Goal: Information Seeking & Learning: Learn about a topic

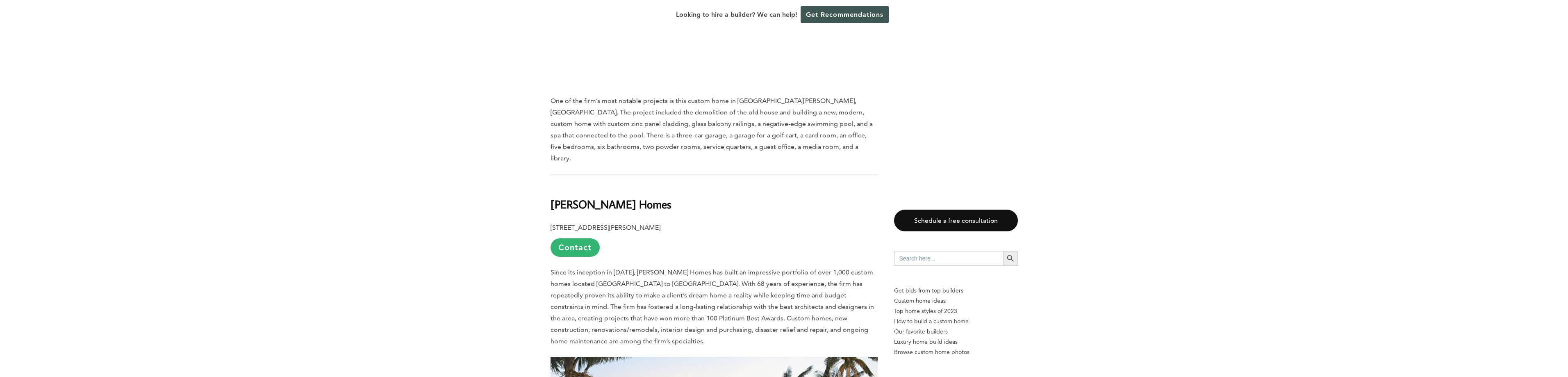
scroll to position [902, 0]
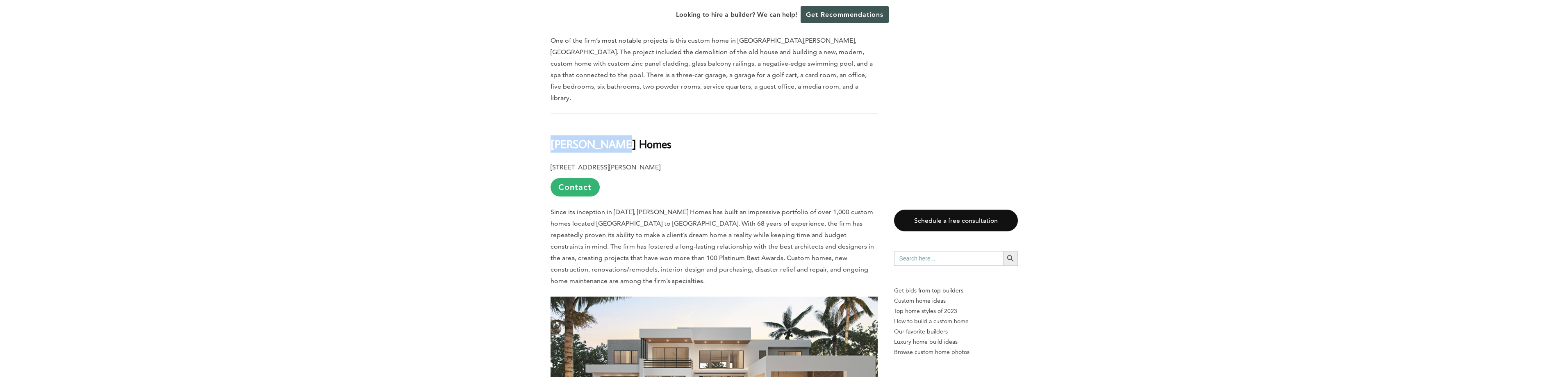
drag, startPoint x: 606, startPoint y: 115, endPoint x: 557, endPoint y: 115, distance: 49.0
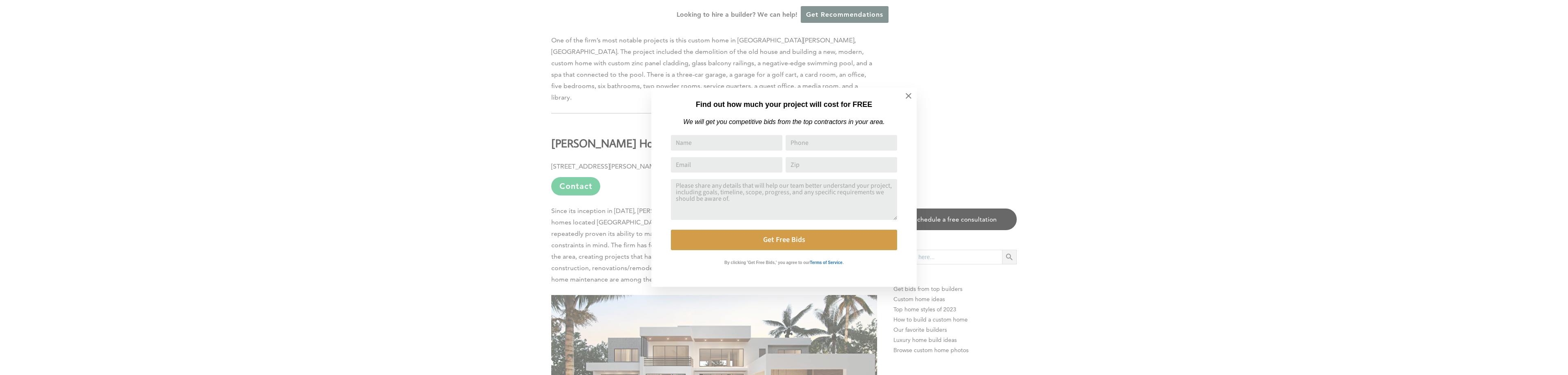
click at [474, 153] on div "Find out how much your project will cost for FREE We will get you competitive b…" at bounding box center [784, 187] width 1568 height 375
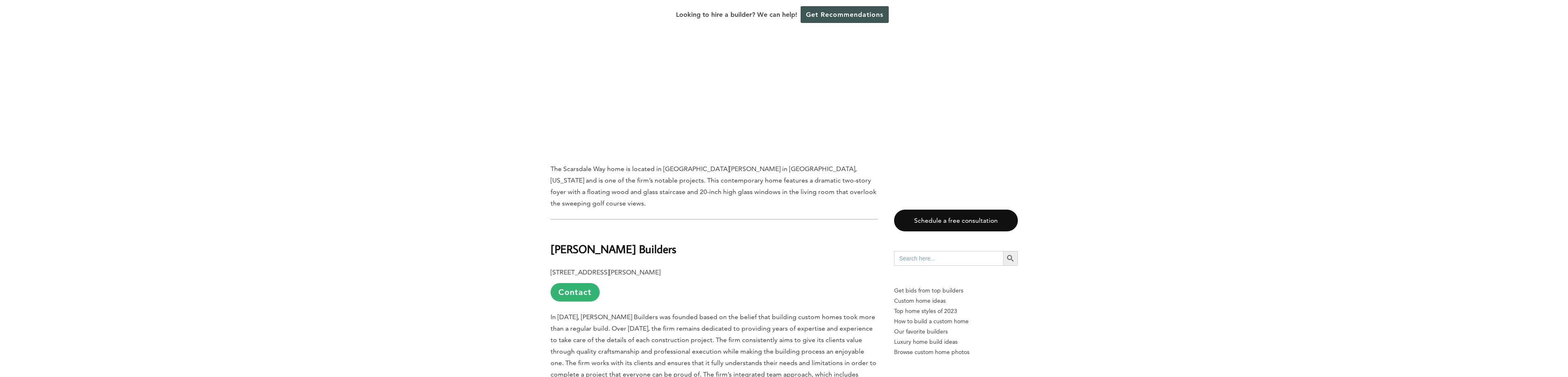
scroll to position [1723, 0]
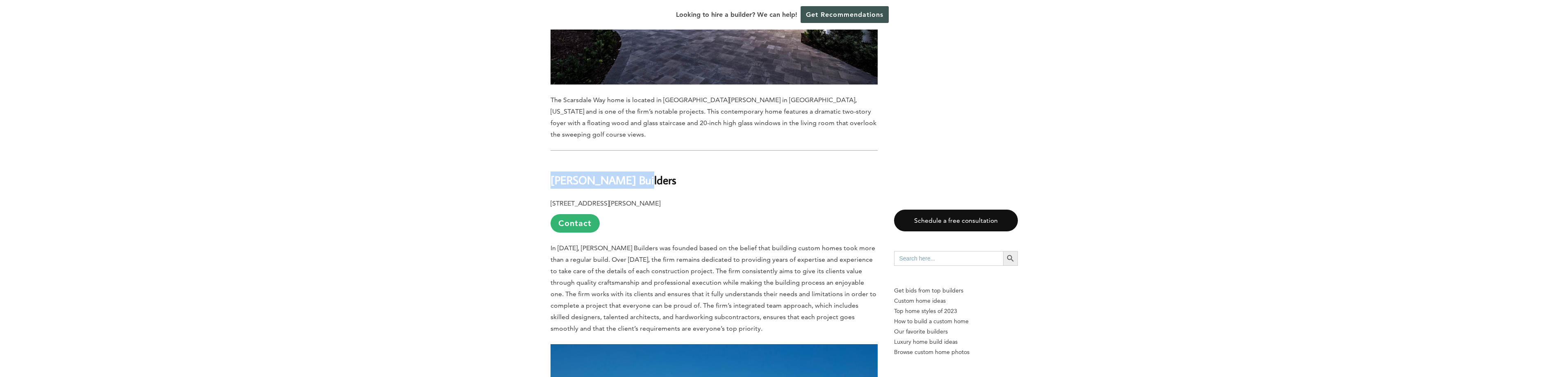
drag, startPoint x: 635, startPoint y: 138, endPoint x: 554, endPoint y: 136, distance: 81.0
click at [554, 173] on b "[PERSON_NAME] Builders" at bounding box center [613, 179] width 126 height 14
drag, startPoint x: 580, startPoint y: 134, endPoint x: 535, endPoint y: 136, distance: 45.0
drag, startPoint x: 632, startPoint y: 141, endPoint x: 547, endPoint y: 136, distance: 85.1
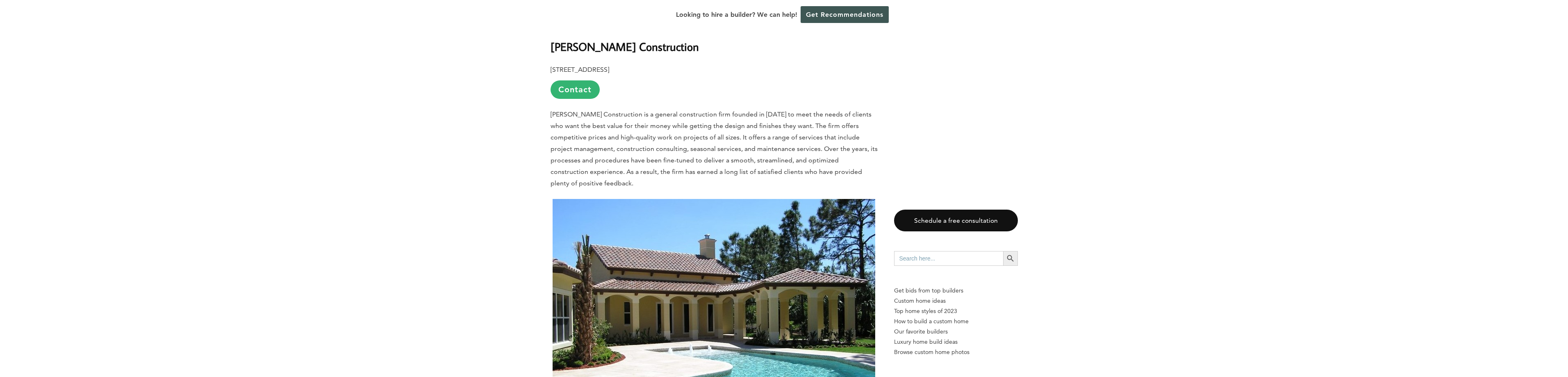
scroll to position [2625, 0]
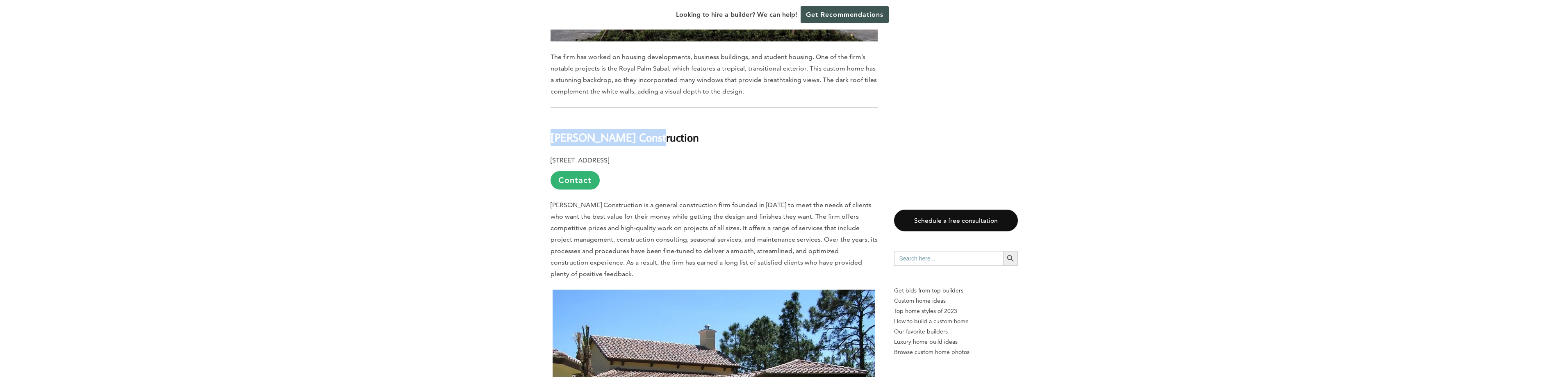
drag, startPoint x: 613, startPoint y: 83, endPoint x: 550, endPoint y: 84, distance: 63.0
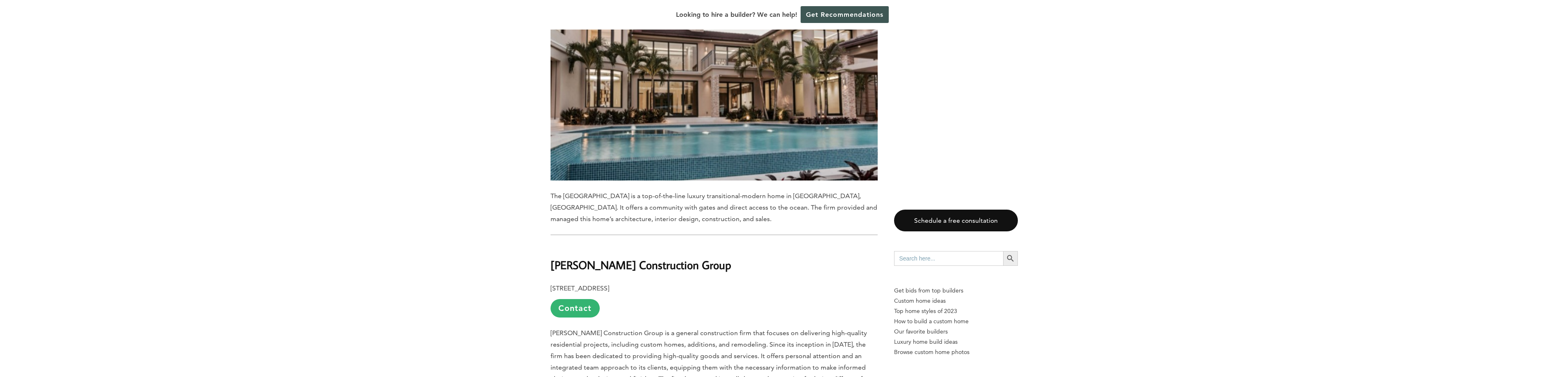
scroll to position [4798, 0]
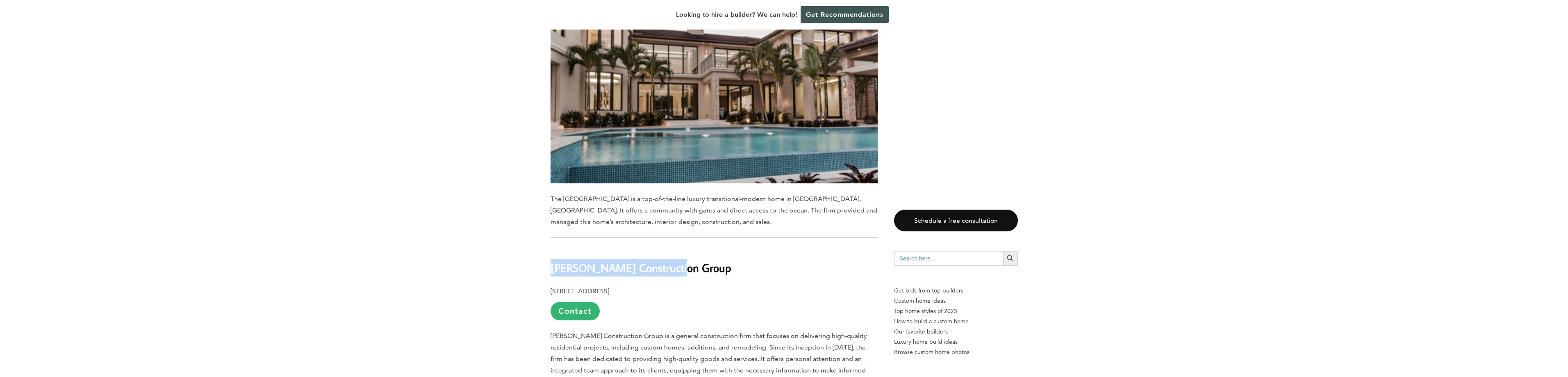
drag, startPoint x: 665, startPoint y: 192, endPoint x: 549, endPoint y: 193, distance: 116.0
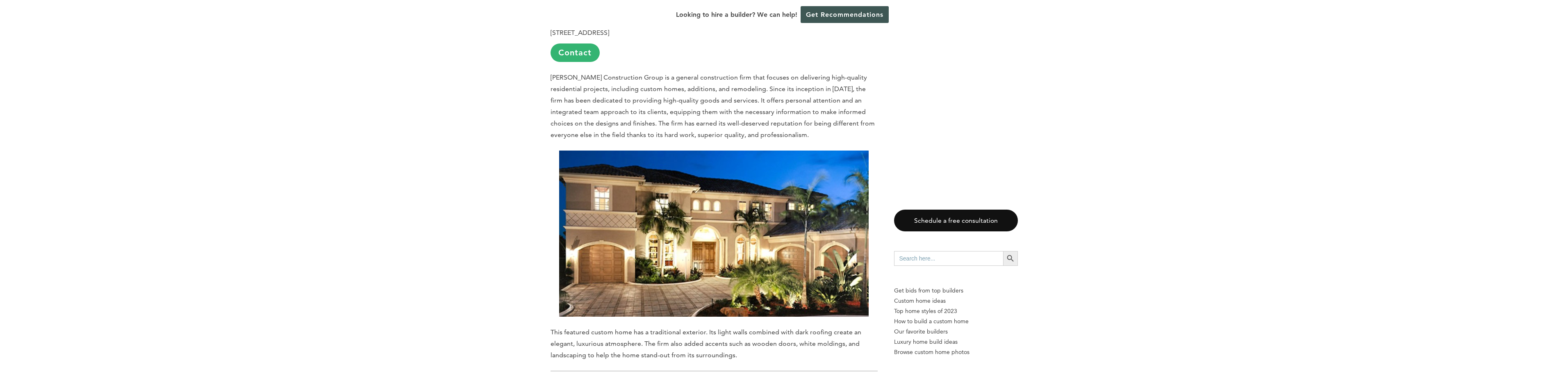
scroll to position [5126, 0]
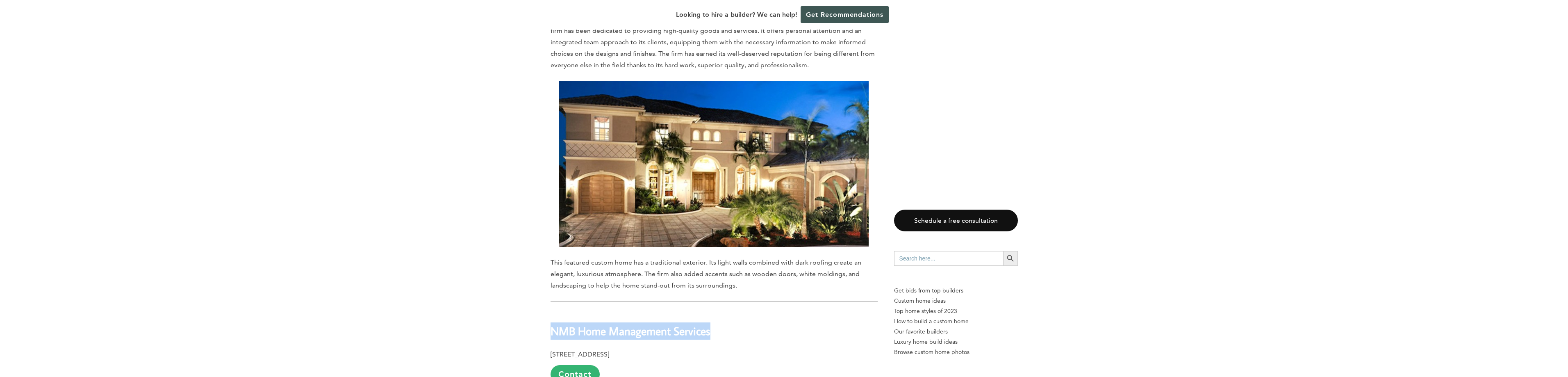
drag, startPoint x: 711, startPoint y: 253, endPoint x: 541, endPoint y: 249, distance: 170.0
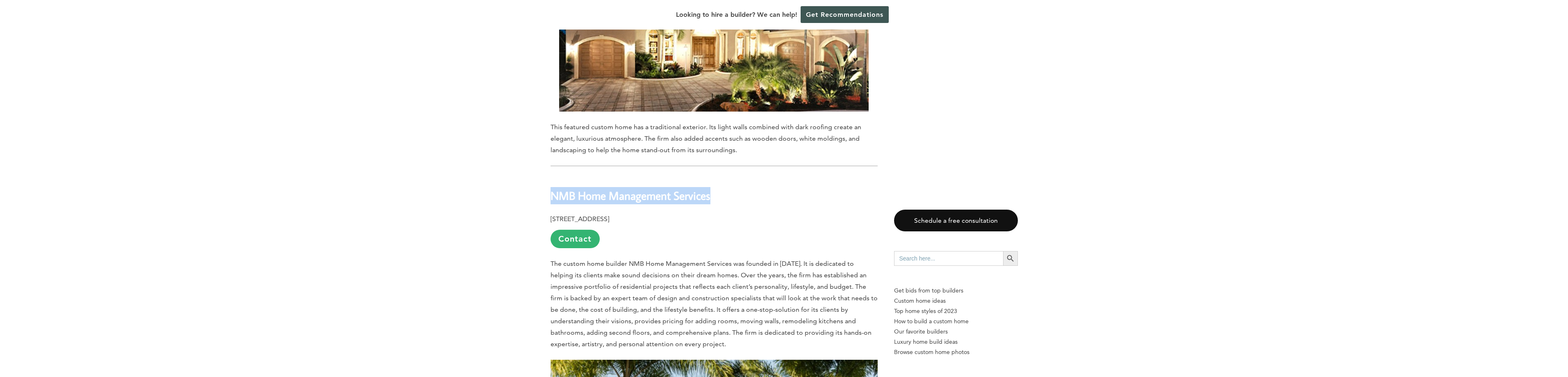
scroll to position [5290, 0]
